Goal: Information Seeking & Learning: Learn about a topic

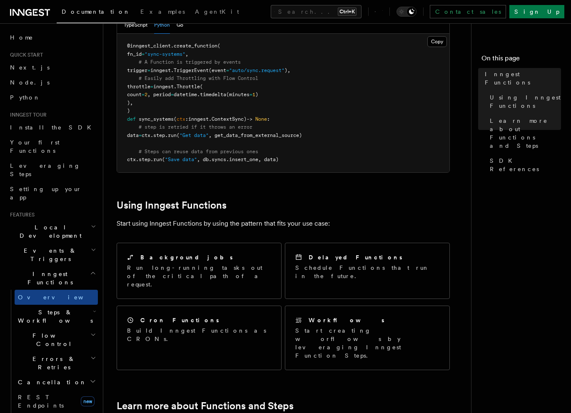
scroll to position [216, 0]
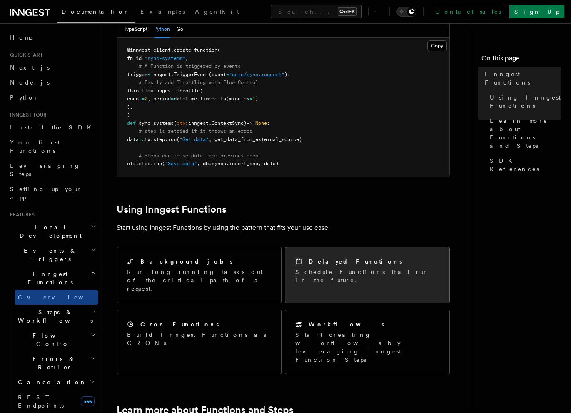
click at [377, 247] on div "Delayed Functions Schedule Functions that run in the future." at bounding box center [367, 270] width 164 height 47
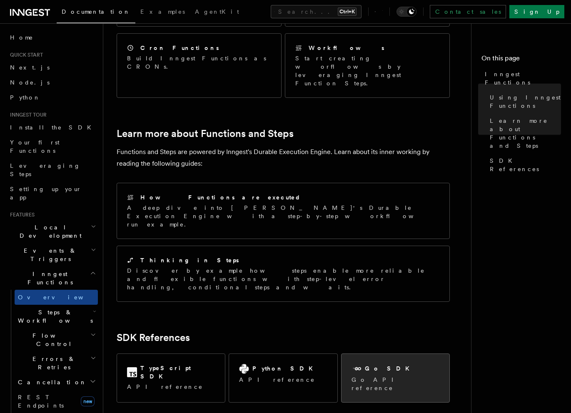
scroll to position [548, 0]
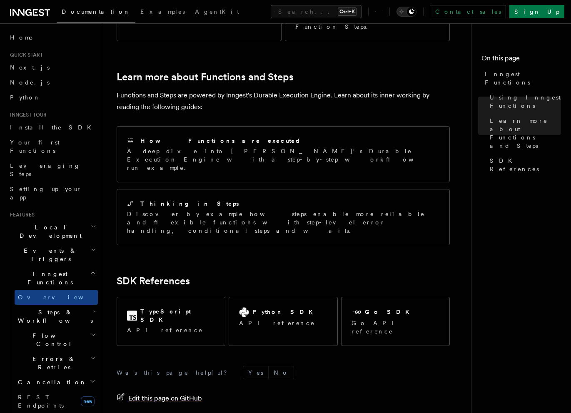
click at [182, 392] on span "Edit this page on GitHub" at bounding box center [165, 398] width 74 height 12
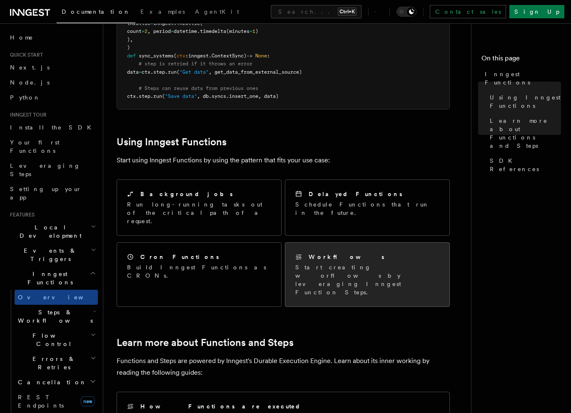
scroll to position [257, 0]
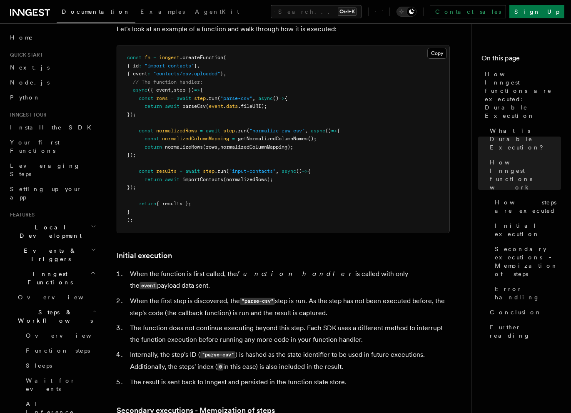
scroll to position [809, 0]
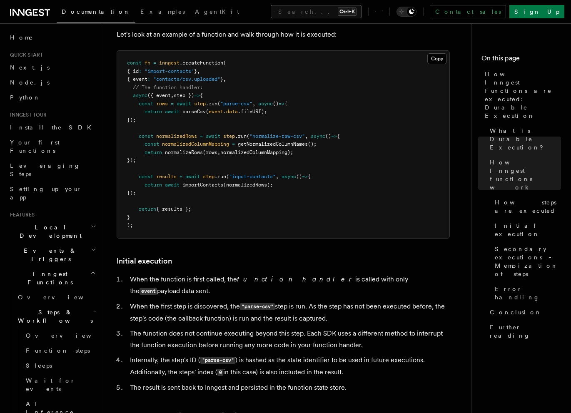
click at [290, 14] on button "Search... Ctrl+K" at bounding box center [315, 11] width 91 height 13
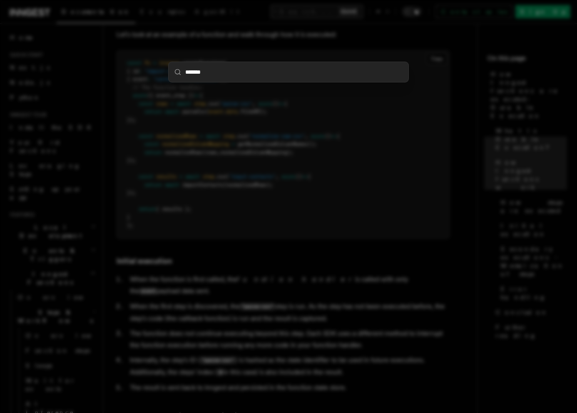
type input "********"
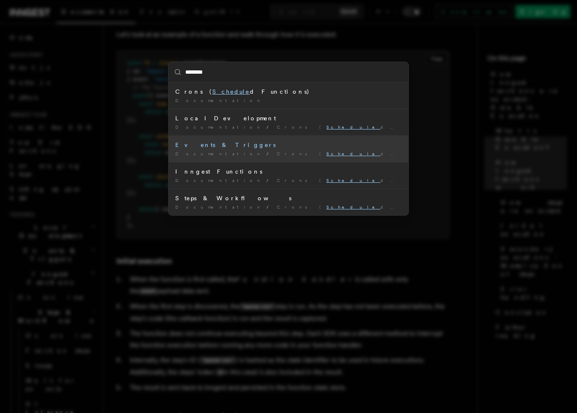
click at [326, 154] on mark "Schedule" at bounding box center [353, 153] width 54 height 5
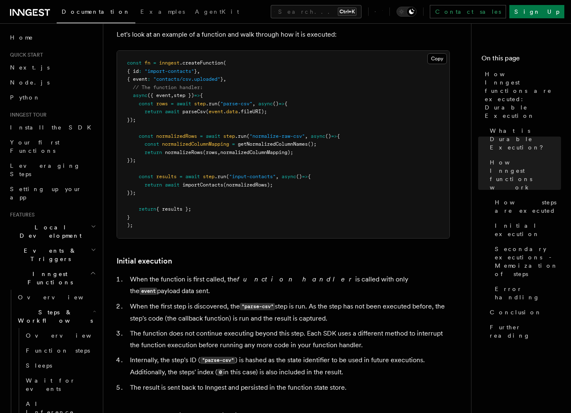
click at [270, 2] on div "Documentation Examples AgentKit Search... Ctrl+K Contact sales Sign Up" at bounding box center [285, 11] width 571 height 23
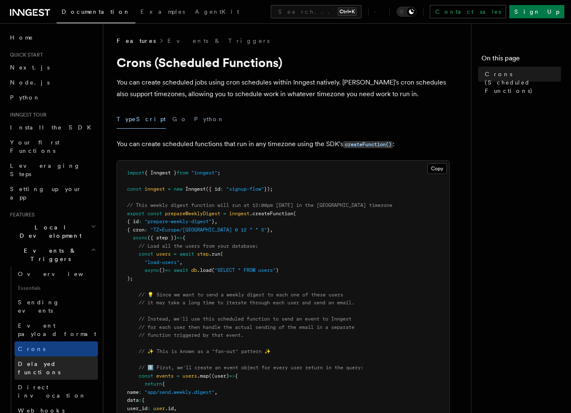
click at [57, 360] on span "Delayed functions" at bounding box center [39, 367] width 42 height 15
